Goal: Task Accomplishment & Management: Manage account settings

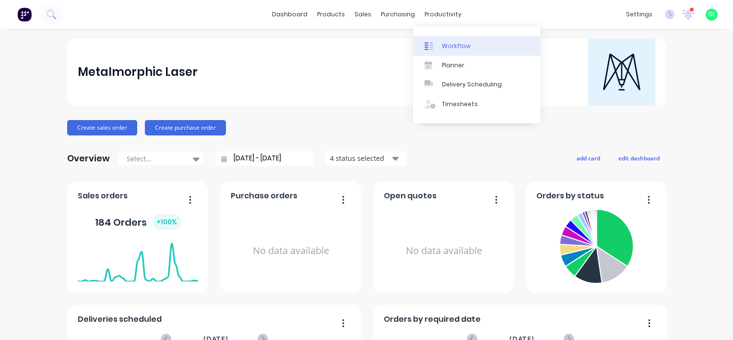
click at [450, 47] on div "Workflow" at bounding box center [456, 46] width 29 height 9
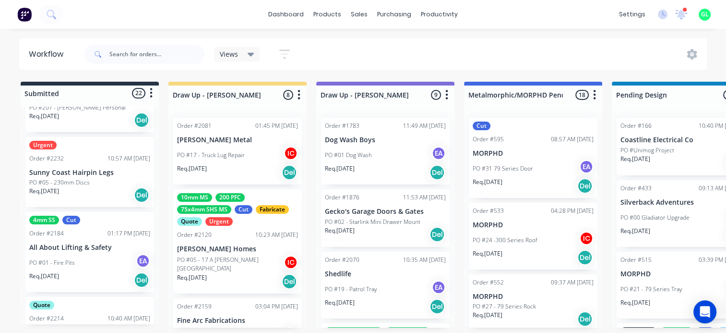
scroll to position [240, 0]
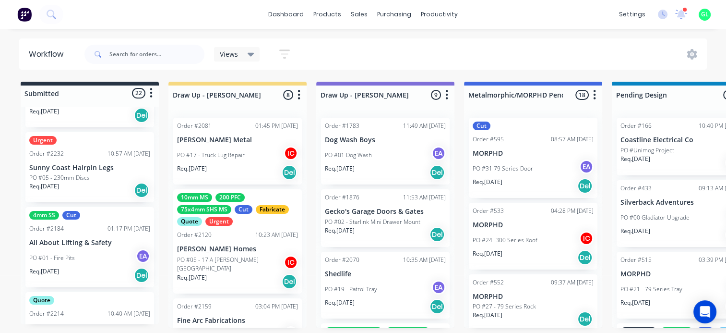
click at [86, 176] on p "PO #05 - 230mm Discs" at bounding box center [59, 177] width 60 height 9
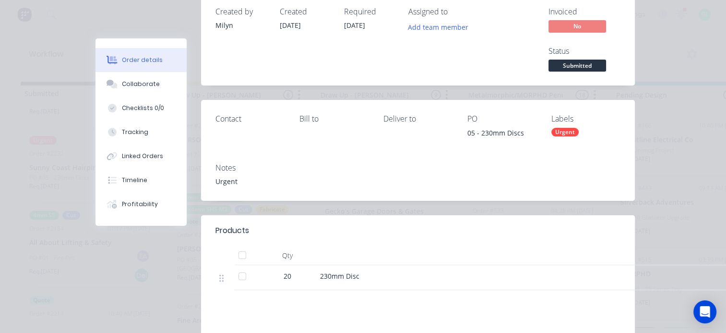
scroll to position [0, 0]
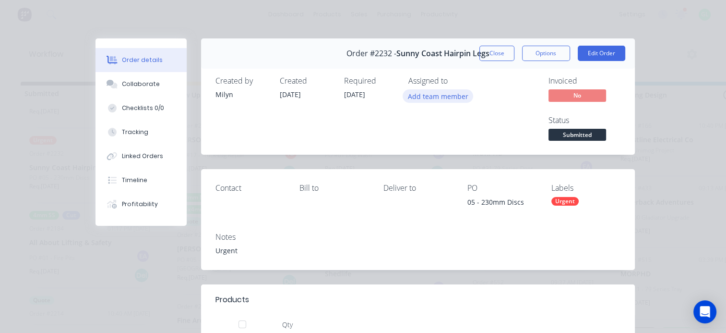
click at [416, 96] on button "Add team member" at bounding box center [438, 95] width 71 height 13
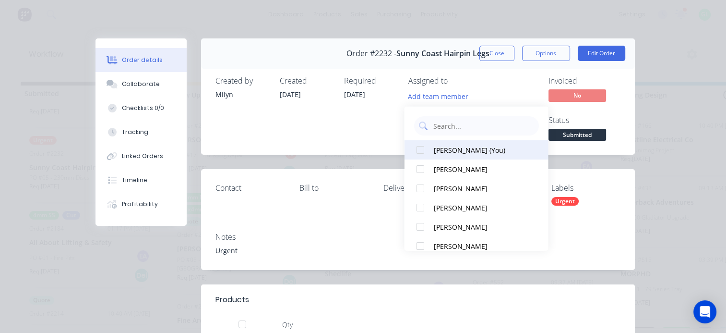
click at [447, 146] on div "[PERSON_NAME] (You)" at bounding box center [481, 149] width 96 height 10
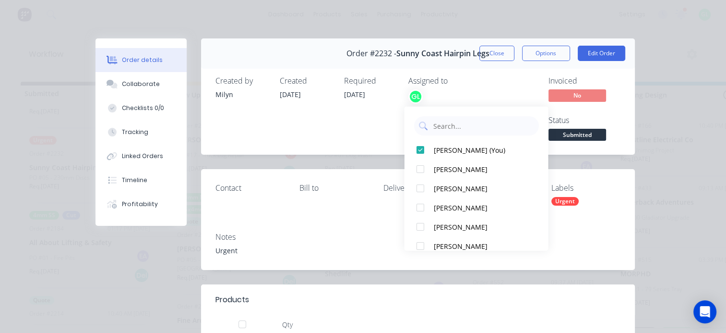
click at [309, 124] on div "Created [DATE]" at bounding box center [306, 109] width 53 height 67
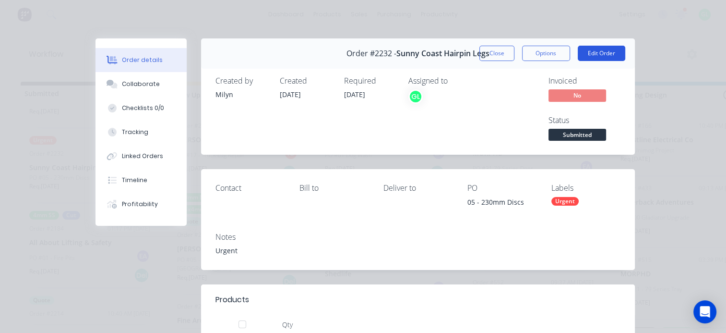
click at [605, 58] on button "Edit Order" at bounding box center [602, 53] width 48 height 15
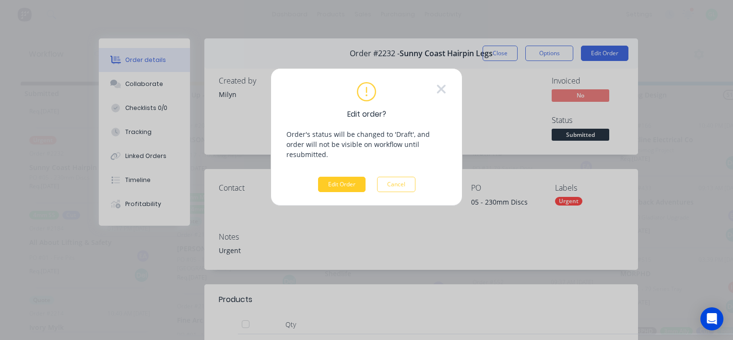
click at [334, 177] on button "Edit Order" at bounding box center [342, 184] width 48 height 15
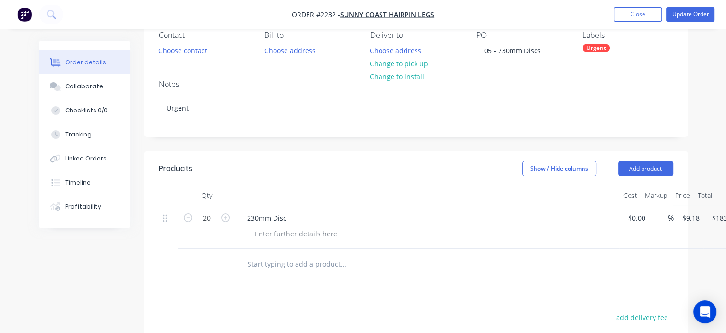
scroll to position [96, 0]
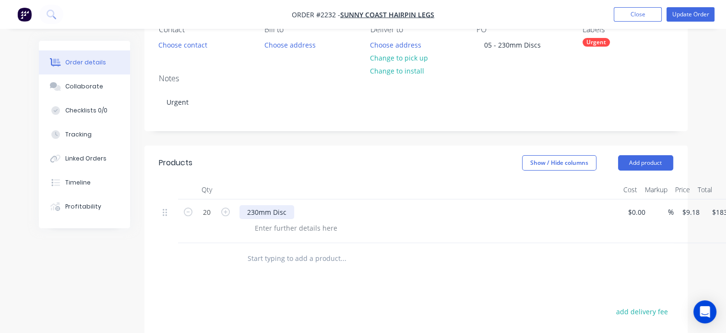
click at [275, 214] on div "230mm Disc" at bounding box center [266, 212] width 55 height 14
drag, startPoint x: 290, startPoint y: 213, endPoint x: 232, endPoint y: 209, distance: 58.2
click at [234, 209] on div "20 230mm Disc $0.00 $0.00 % $9.18 $9.18 $183.60 $183.60" at bounding box center [416, 221] width 514 height 44
paste div
drag, startPoint x: 284, startPoint y: 210, endPoint x: 344, endPoint y: 214, distance: 59.6
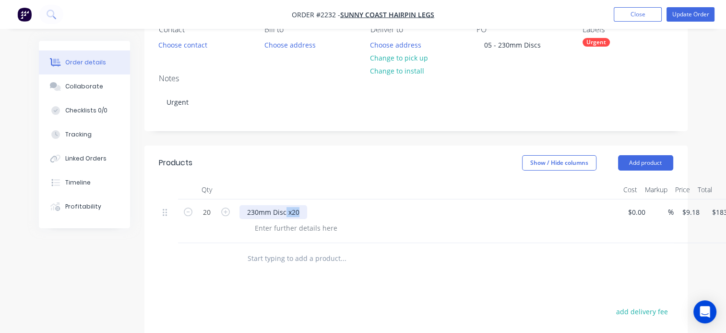
click at [344, 214] on div "230mm Disc x20" at bounding box center [427, 212] width 376 height 14
click at [287, 229] on div at bounding box center [296, 228] width 98 height 14
click at [277, 231] on div at bounding box center [296, 228] width 98 height 14
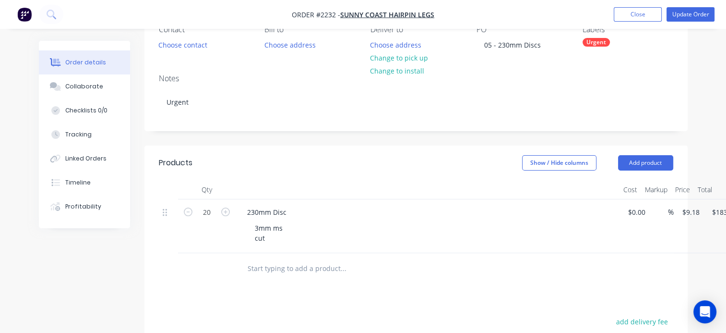
click at [321, 301] on div "Products Show / Hide columns Add product Qty Cost Markup Price Total 20 230mm D…" at bounding box center [415, 329] width 543 height 369
click at [86, 107] on div "Checklists 0/0" at bounding box center [86, 110] width 42 height 9
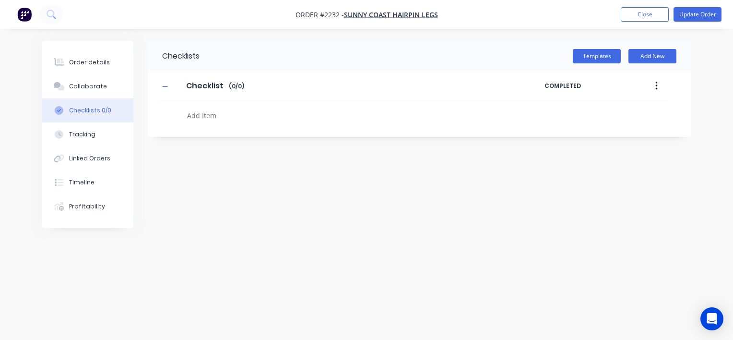
click at [214, 119] on textarea at bounding box center [342, 115] width 318 height 14
type textarea "x"
type textarea "c"
type textarea "x"
type textarea "cut"
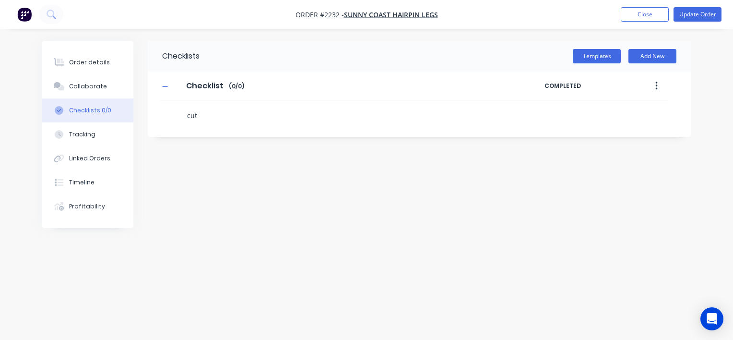
type textarea "x"
type textarea "cutr"
type textarea "x"
type textarea "cutr3"
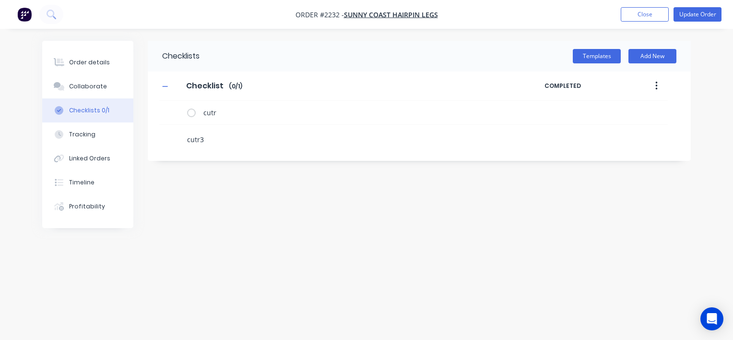
type textarea "x"
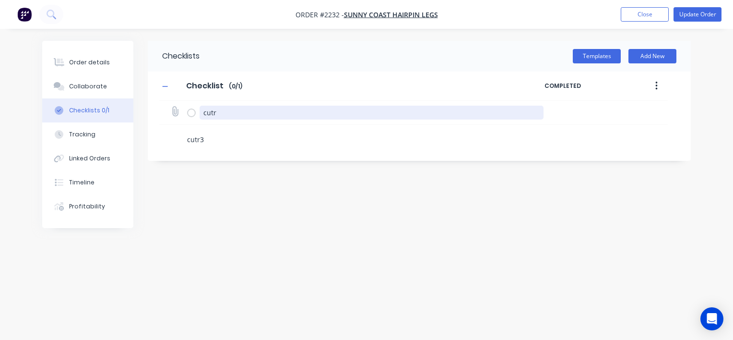
type textarea "cutr3"
click at [242, 113] on textarea "cutr" at bounding box center [372, 113] width 345 height 14
type textarea "x"
type textarea "cut"
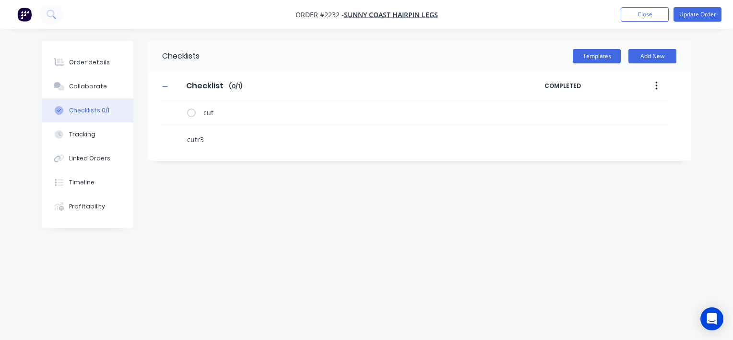
click at [210, 138] on textarea "cutr3" at bounding box center [342, 139] width 318 height 14
drag, startPoint x: 209, startPoint y: 138, endPoint x: 179, endPoint y: 142, distance: 29.9
click at [179, 142] on div "cutr3" at bounding box center [337, 137] width 356 height 24
type textarea "x"
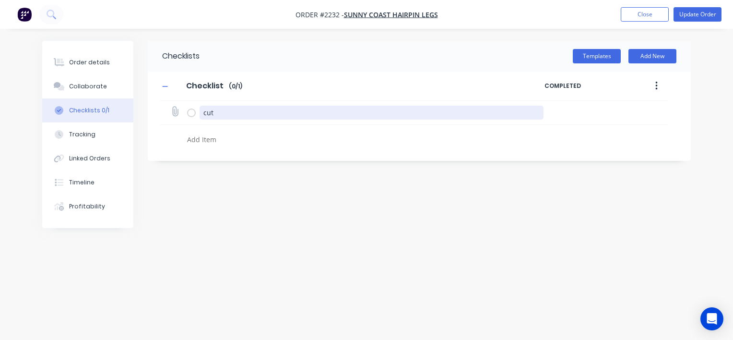
drag, startPoint x: 236, startPoint y: 119, endPoint x: 235, endPoint y: 113, distance: 5.9
click at [236, 118] on textarea "cut" at bounding box center [372, 113] width 345 height 14
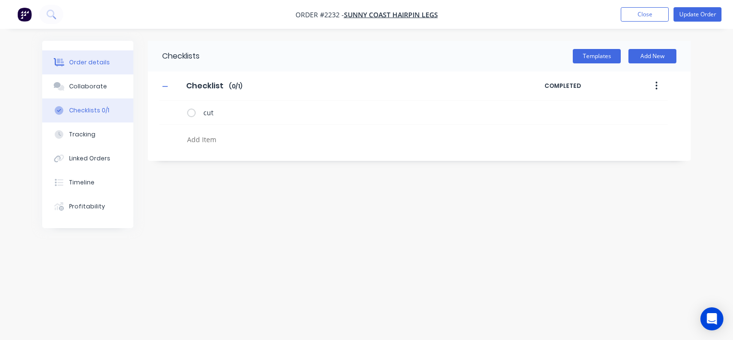
type textarea "x"
click at [111, 61] on button "Order details" at bounding box center [87, 62] width 91 height 24
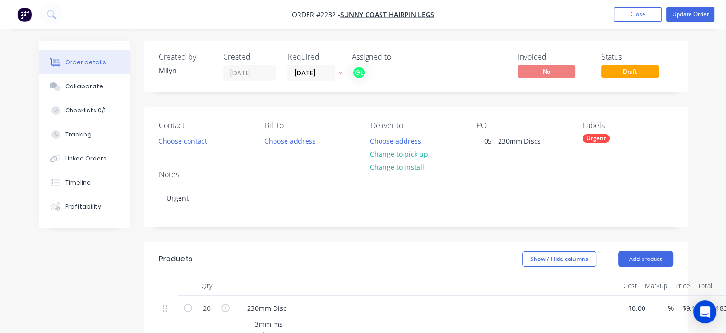
click at [587, 139] on div "Urgent" at bounding box center [596, 138] width 27 height 9
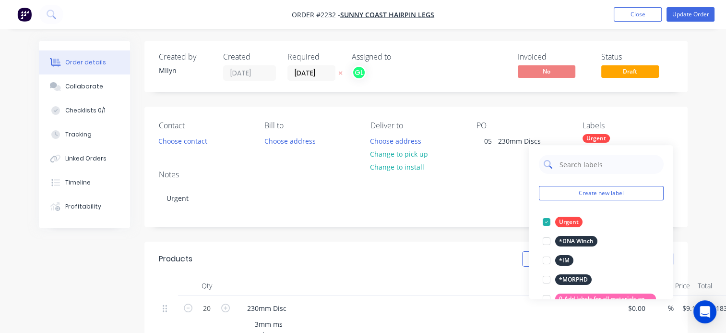
click at [579, 164] on input "text" at bounding box center [608, 164] width 100 height 19
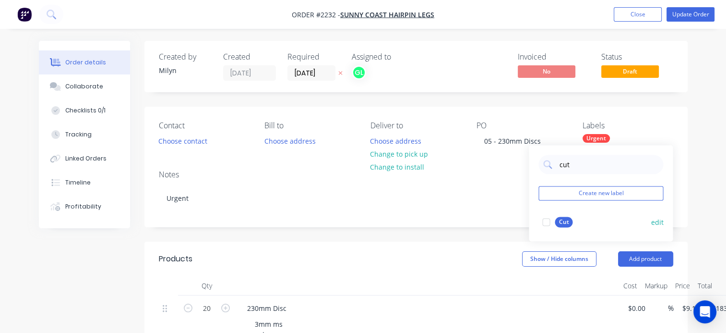
click at [546, 223] on div at bounding box center [545, 221] width 19 height 19
click at [567, 165] on input "cut" at bounding box center [608, 164] width 100 height 19
type input "3mm ms"
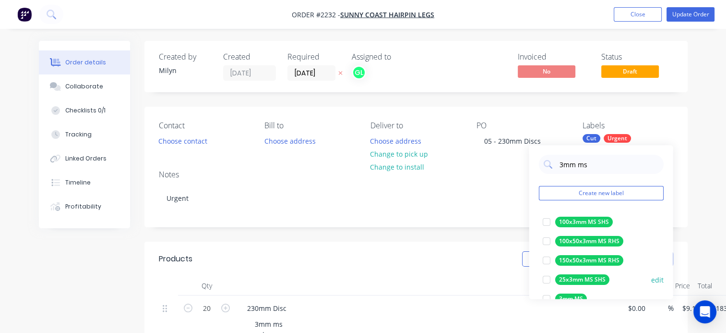
scroll to position [48, 0]
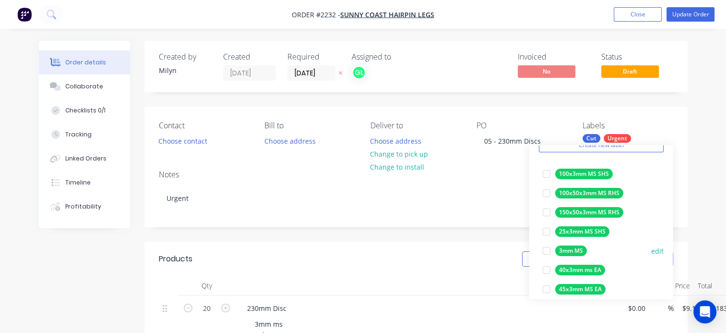
click at [546, 253] on div at bounding box center [545, 250] width 19 height 19
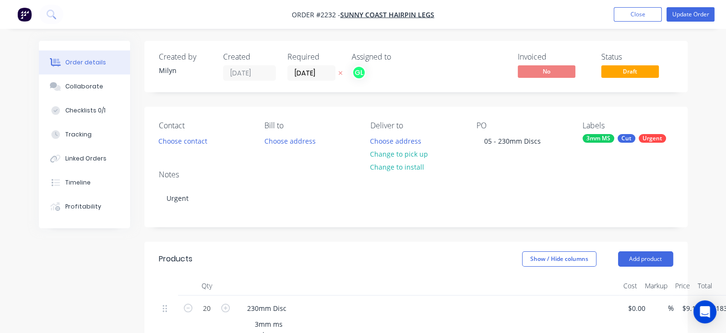
click at [473, 216] on div "Notes Urgent" at bounding box center [415, 194] width 543 height 64
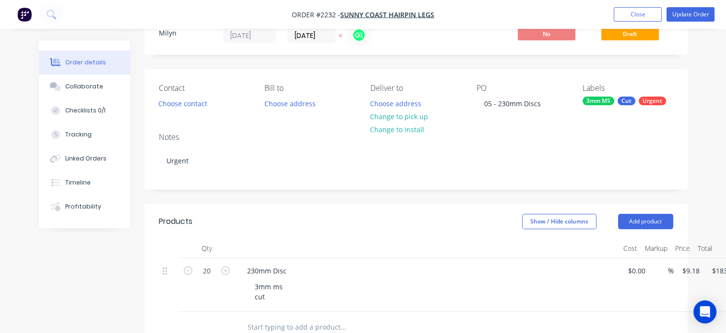
scroll to position [0, 0]
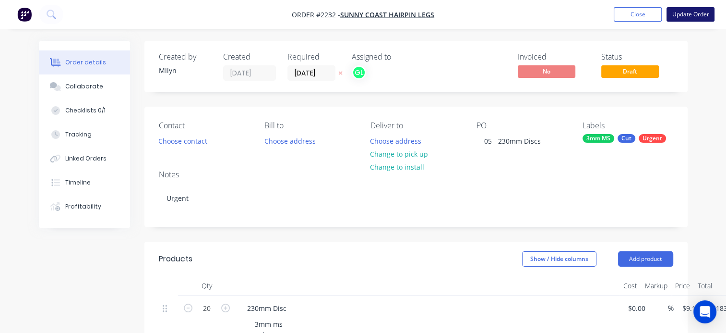
click at [686, 12] on button "Update Order" at bounding box center [691, 14] width 48 height 14
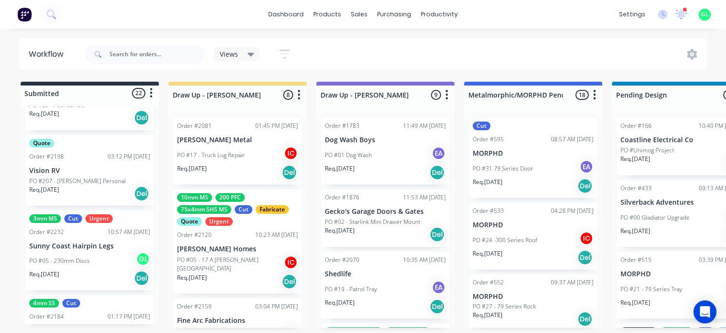
scroll to position [240, 0]
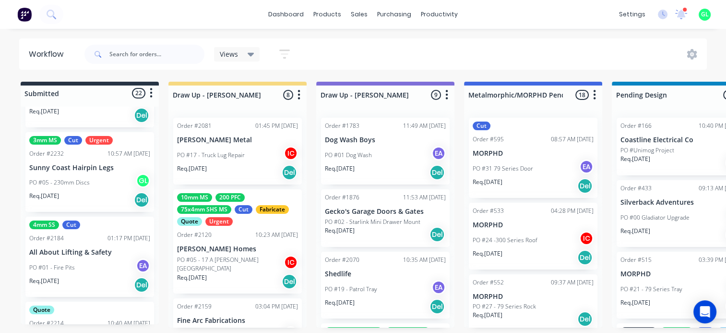
click at [81, 177] on div "PO #05 - 230mm Discs GL" at bounding box center [89, 182] width 121 height 18
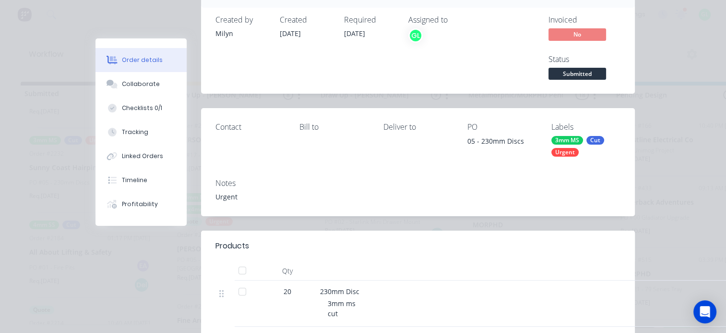
scroll to position [0, 0]
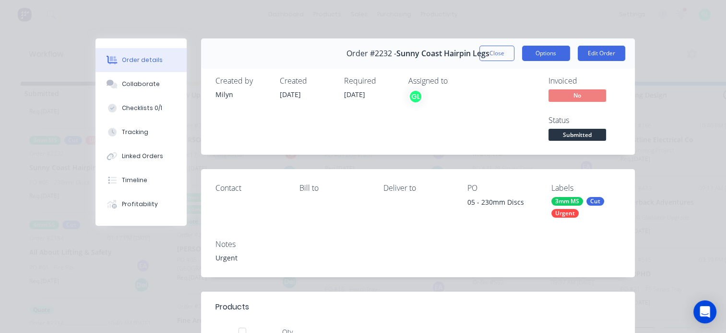
click at [534, 50] on button "Options" at bounding box center [546, 53] width 48 height 15
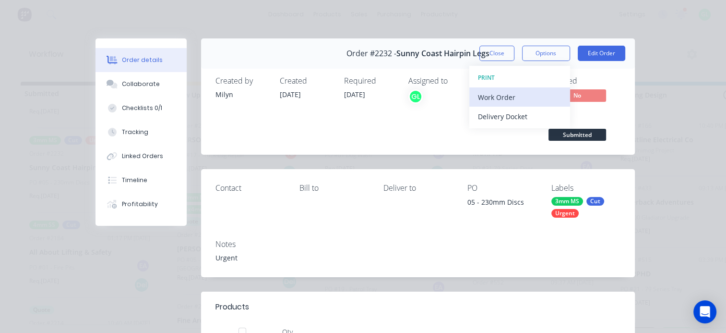
click at [517, 93] on div "Work Order" at bounding box center [519, 97] width 83 height 14
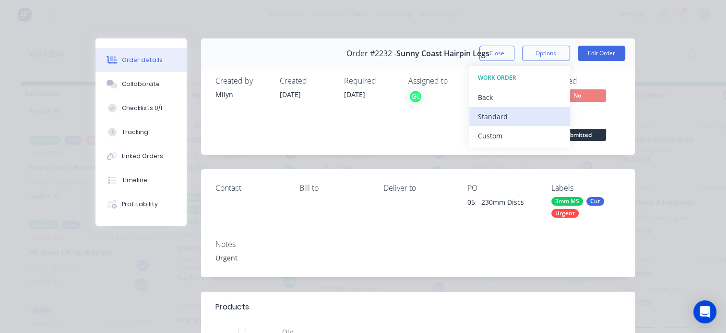
click at [508, 110] on div "Standard" at bounding box center [519, 116] width 83 height 14
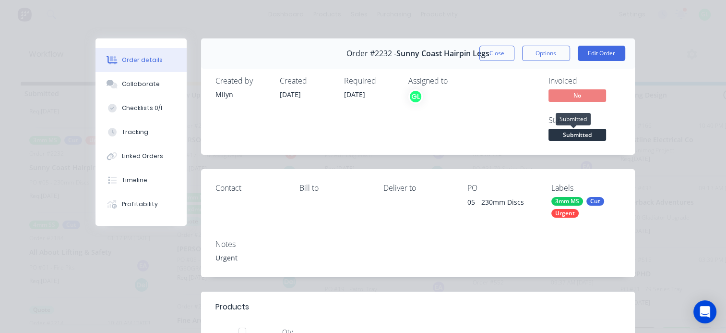
click at [570, 131] on span "Submitted" at bounding box center [577, 135] width 58 height 12
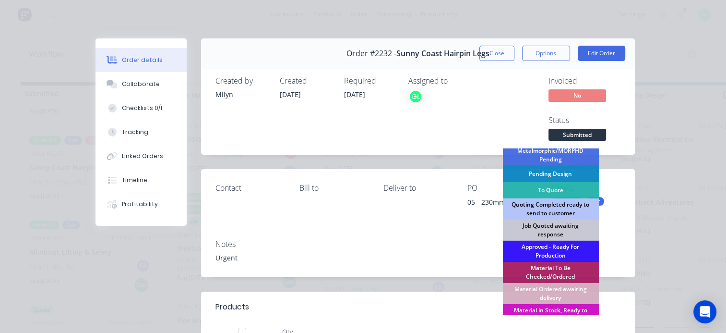
scroll to position [96, 0]
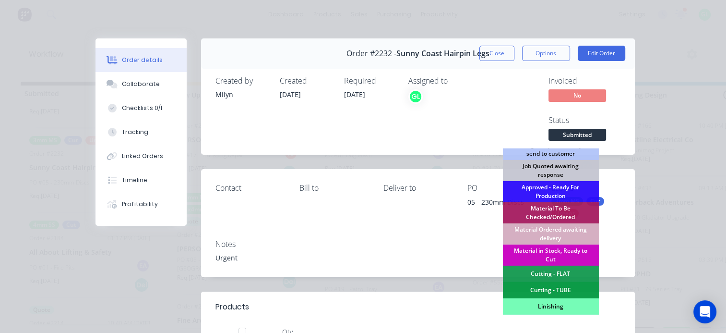
click at [546, 252] on div "Material in Stock, Ready to Cut" at bounding box center [550, 254] width 96 height 21
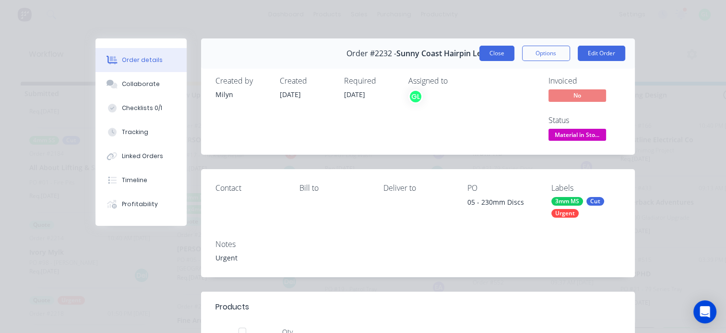
click at [495, 53] on button "Close" at bounding box center [496, 53] width 35 height 15
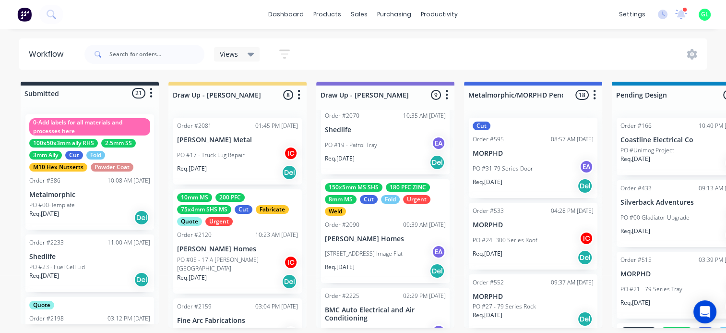
scroll to position [192, 0]
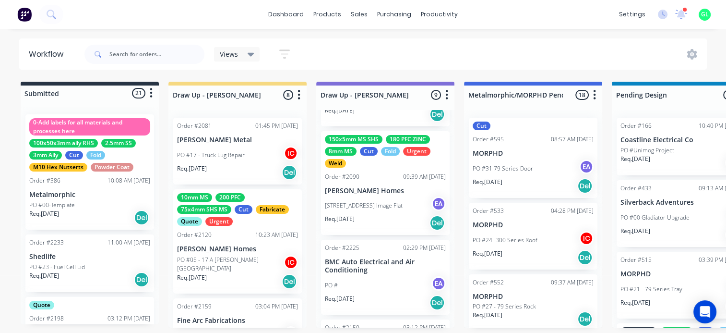
click at [376, 210] on div "[STREET_ADDRESS] Image Flat EA" at bounding box center [385, 205] width 121 height 18
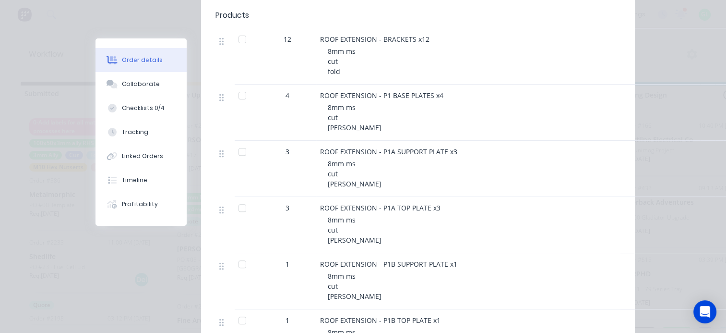
scroll to position [0, 0]
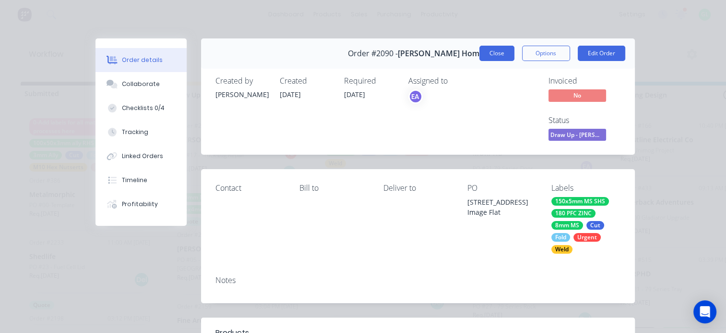
click at [498, 51] on button "Close" at bounding box center [496, 53] width 35 height 15
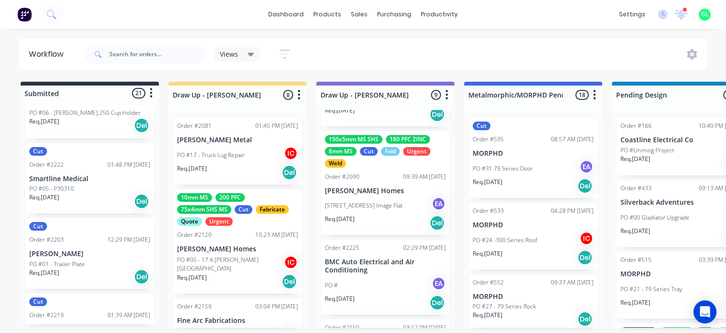
scroll to position [1351, 0]
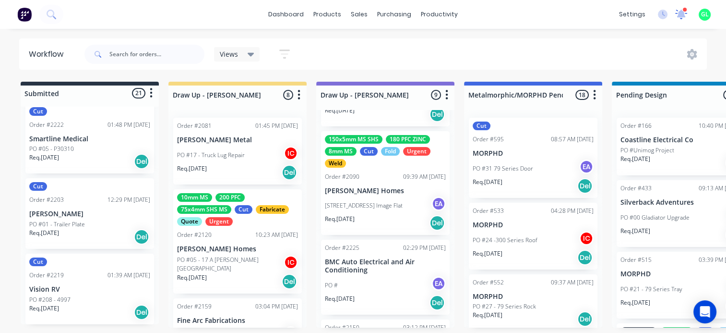
click at [680, 16] on icon at bounding box center [681, 13] width 9 height 8
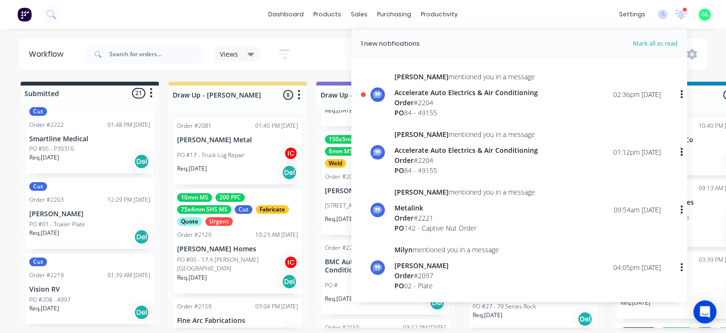
click at [457, 101] on div "Order # 2204" at bounding box center [465, 102] width 143 height 10
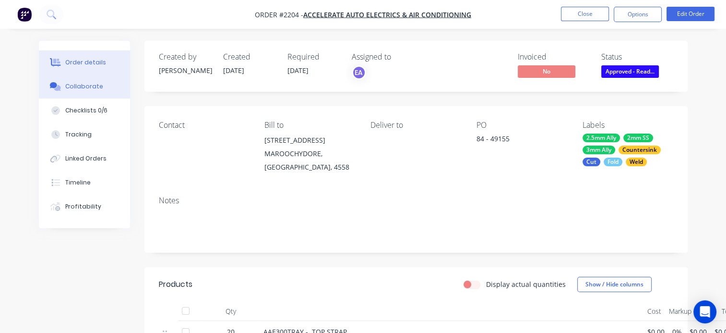
click at [90, 89] on div "Collaborate" at bounding box center [84, 86] width 38 height 9
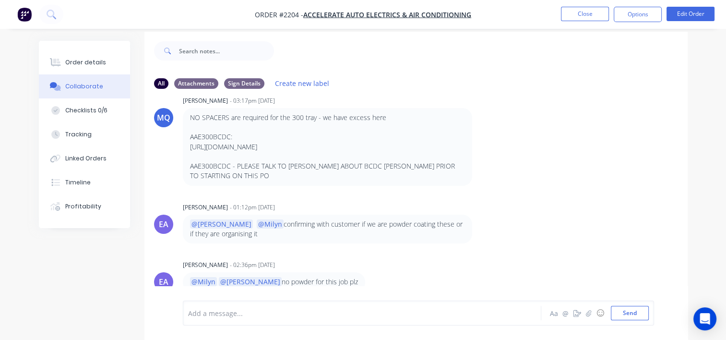
scroll to position [14, 0]
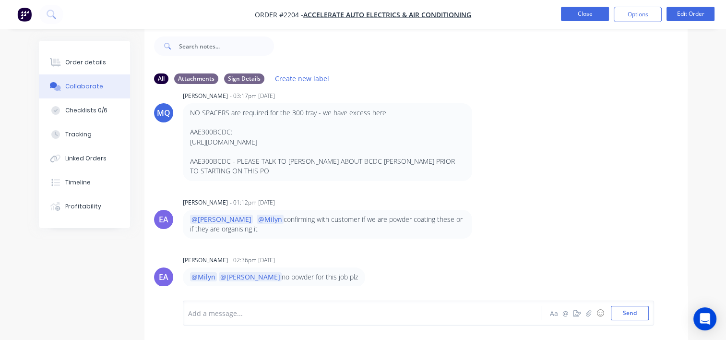
click at [587, 14] on button "Close" at bounding box center [585, 14] width 48 height 14
